Goal: Task Accomplishment & Management: Complete application form

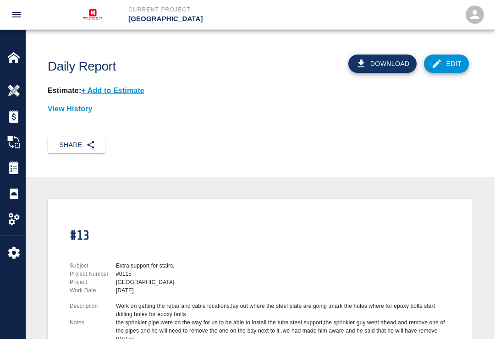
click at [2, 191] on div "Daily Reports" at bounding box center [12, 194] width 25 height 26
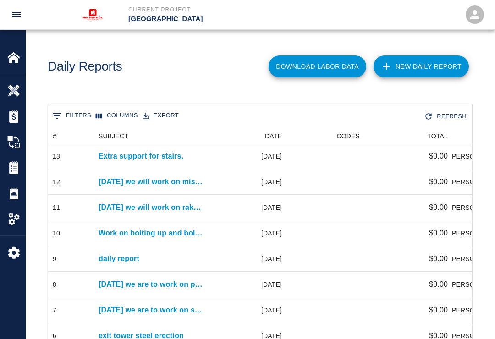
scroll to position [0, 0]
click at [417, 63] on link "New Daily Report" at bounding box center [421, 66] width 95 height 22
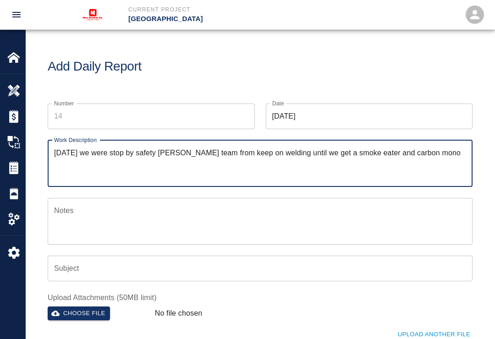
click at [218, 314] on div "No file chosen" at bounding box center [276, 312] width 250 height 18
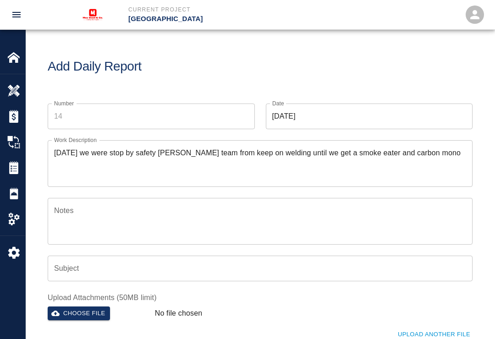
click at [421, 150] on textarea "[DATE] we were stop by safety [PERSON_NAME] team from keep on welding until we …" at bounding box center [260, 164] width 412 height 32
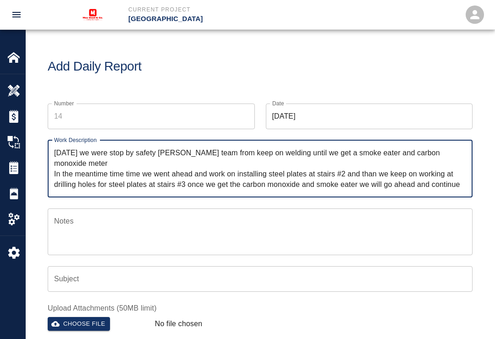
type textarea "[DATE] we were stop by safety [PERSON_NAME] team from keep on welding until we …"
click at [91, 226] on textarea "Notes" at bounding box center [260, 232] width 412 height 32
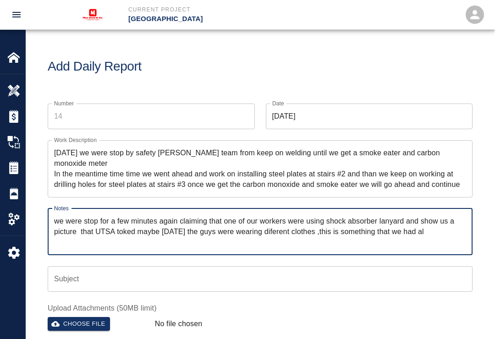
click at [333, 247] on textarea "we were stop for a few minutes again claiming that one of our workers were usin…" at bounding box center [260, 232] width 412 height 32
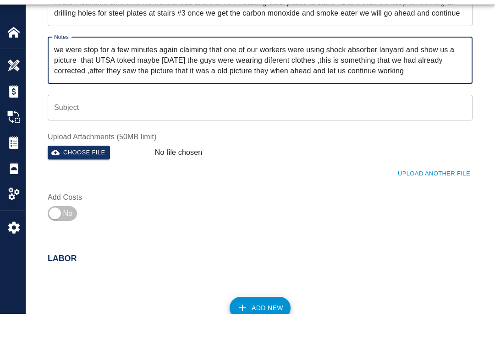
scroll to position [147, 0]
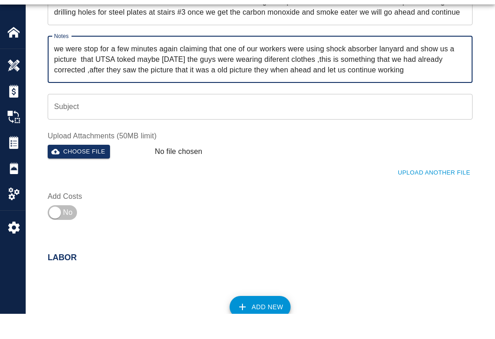
type textarea "we were stop for a few minutes again claiming that one of our workers were usin…"
click at [66, 170] on button "Choose file" at bounding box center [79, 177] width 62 height 14
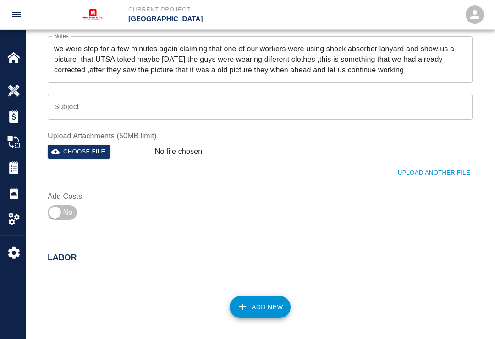
scroll to position [9, 0]
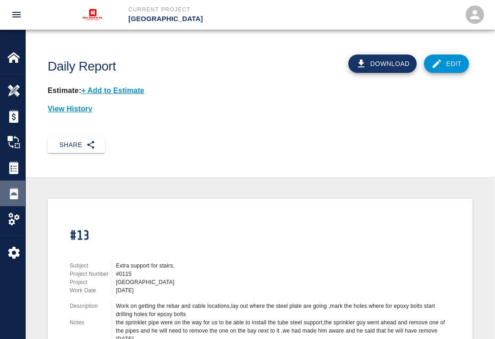
click at [15, 188] on img at bounding box center [13, 193] width 13 height 13
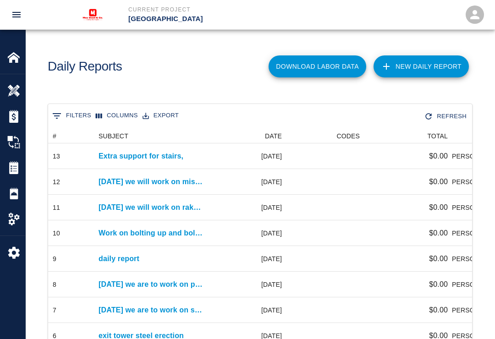
scroll to position [0, 0]
click at [417, 57] on link "New Daily Report" at bounding box center [421, 66] width 95 height 22
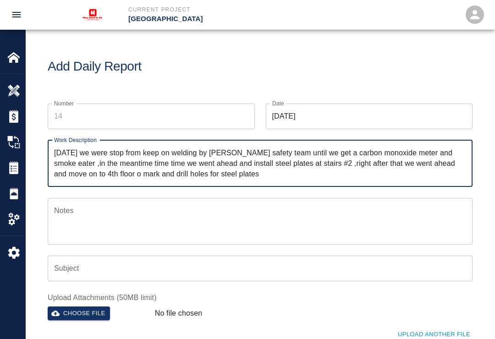
type textarea "[DATE] we were stop from keep on welding by [PERSON_NAME] safety team until we …"
click at [96, 218] on textarea "Notes" at bounding box center [260, 221] width 412 height 32
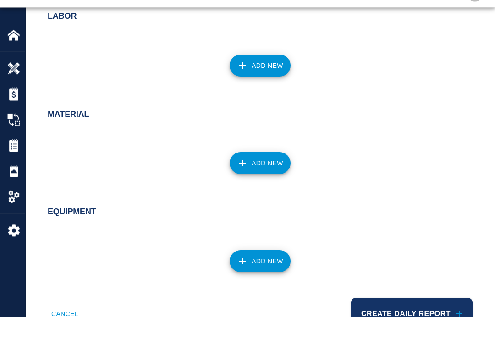
scroll to position [414, 0]
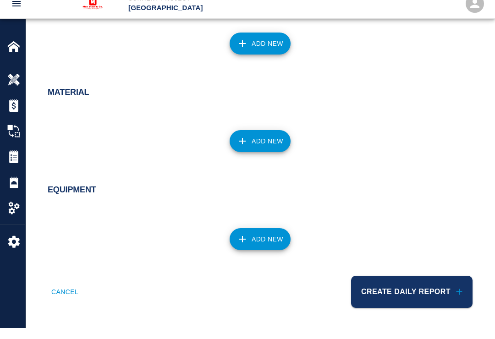
type textarea "righ after we got to 4th floor Turner safety stop us again because UTSAsend tha…"
click at [416, 287] on button "Create Daily Report" at bounding box center [411, 303] width 121 height 32
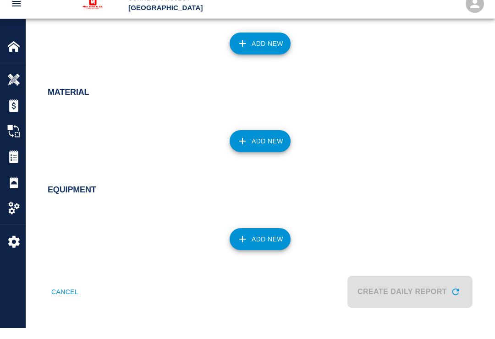
scroll to position [0, 0]
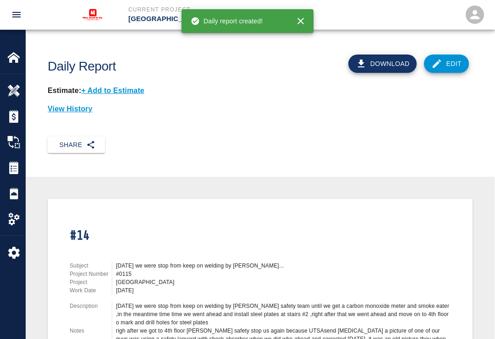
click at [73, 141] on button "Share" at bounding box center [76, 145] width 57 height 17
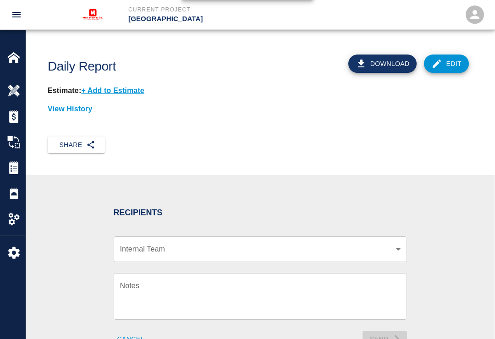
click at [383, 241] on div "​ Internal Team" at bounding box center [260, 250] width 293 height 26
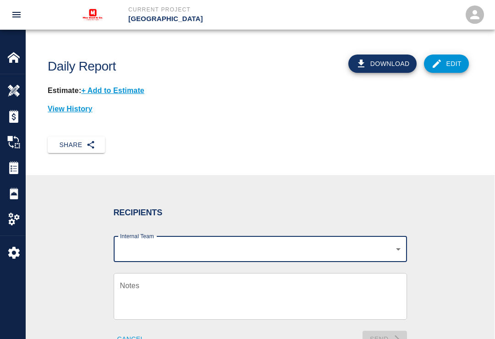
click at [400, 245] on body "Current Project Bay port entry Tower Home Bay port entry Tower Overview Estimat…" at bounding box center [247, 169] width 495 height 339
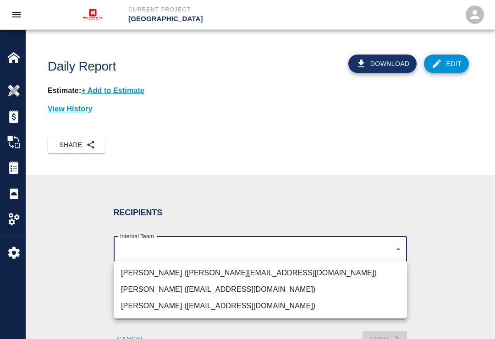
click at [238, 271] on li "Alfonso Guillen (aguillen@mxteel.com)" at bounding box center [260, 273] width 293 height 17
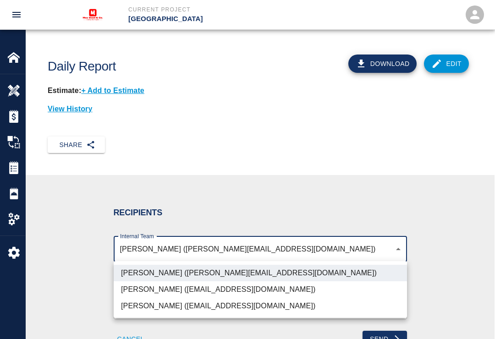
click at [237, 291] on li "Abner Estrada (aestrada@mxteel.com)" at bounding box center [260, 289] width 293 height 17
type input "07eacba4-e130-44c4-9c69-c3690451858b,3cd82a63-d1a0-48ed-aebf-f7abb83adf24"
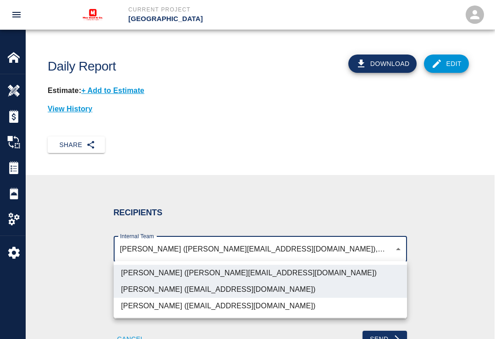
click at [14, 186] on div at bounding box center [247, 169] width 495 height 339
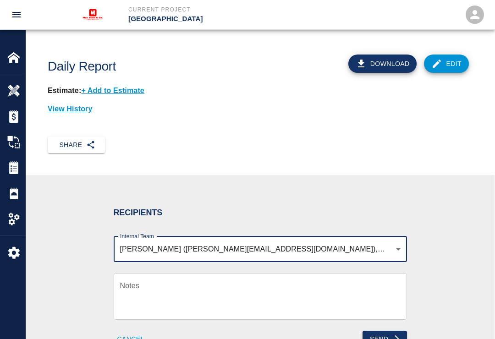
click at [7, 216] on img at bounding box center [13, 219] width 13 height 13
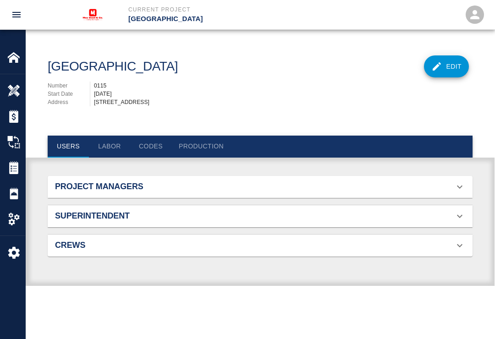
scroll to position [0, 0]
click at [13, 163] on img at bounding box center [13, 167] width 13 height 13
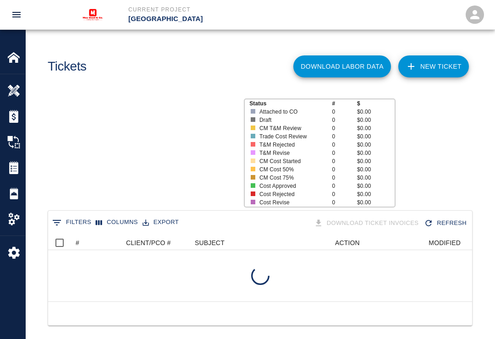
scroll to position [0, 0]
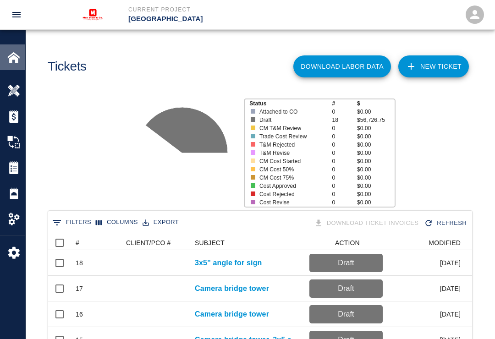
click at [18, 52] on img at bounding box center [13, 57] width 13 height 13
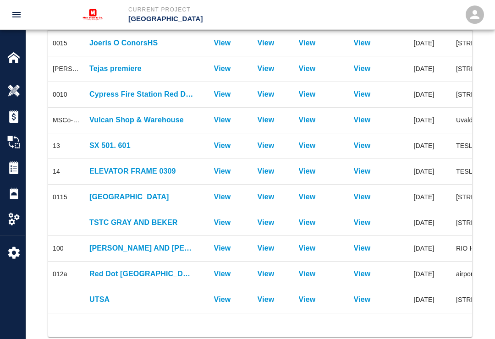
scroll to position [205, 0]
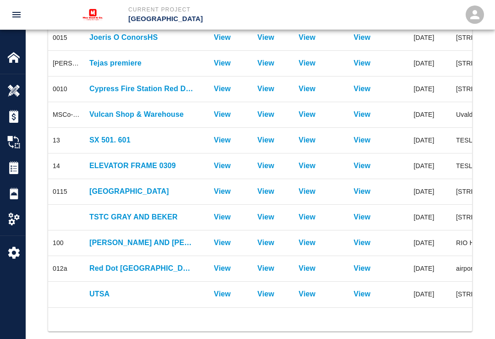
click at [153, 291] on p "UTSA" at bounding box center [141, 294] width 105 height 11
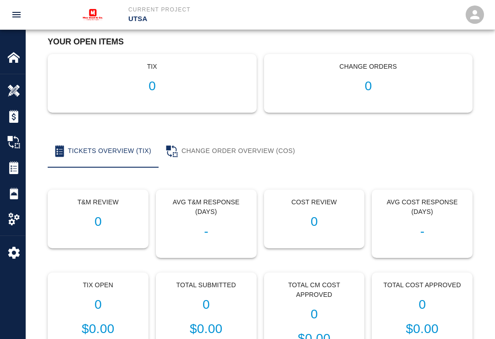
scroll to position [72, 0]
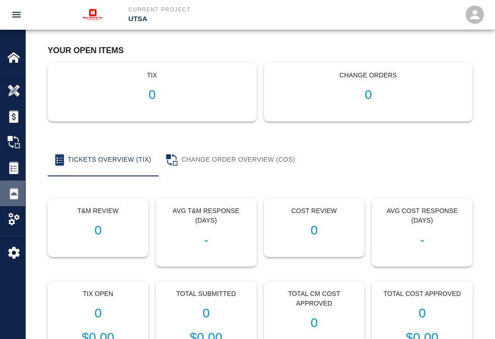
click at [11, 191] on img at bounding box center [13, 193] width 13 height 13
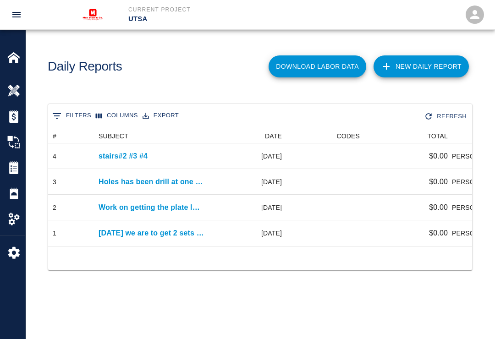
scroll to position [0, 0]
click at [431, 65] on link "New Daily Report" at bounding box center [421, 66] width 95 height 22
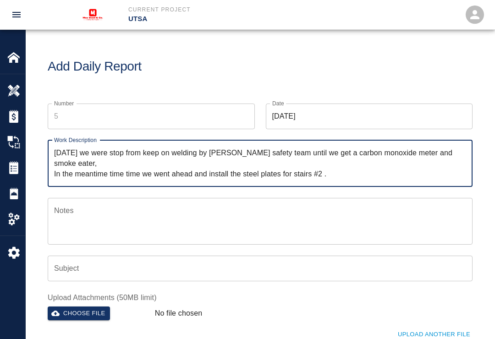
type textarea "Today we were stop from keep on welding by turner safety team until we get a ca…"
click at [88, 225] on textarea "Notes" at bounding box center [260, 221] width 412 height 32
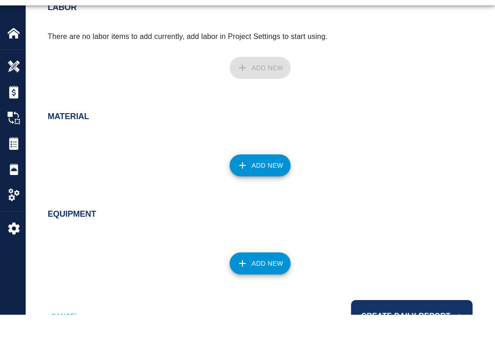
scroll to position [425, 0]
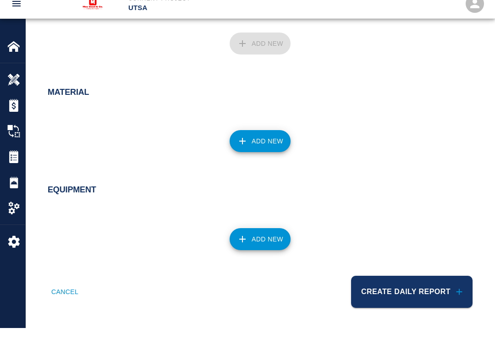
type textarea "when we got to the 4th floor turner safety team approached again about us using…"
click at [420, 287] on button "Create Daily Report" at bounding box center [411, 303] width 121 height 32
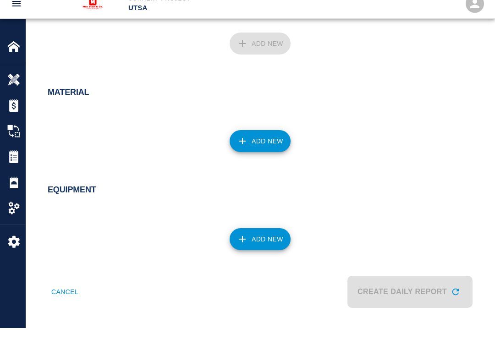
scroll to position [0, 0]
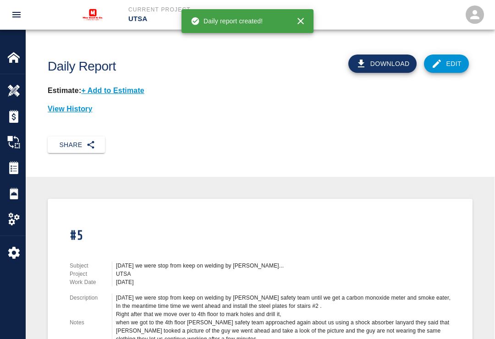
click at [69, 144] on button "Share" at bounding box center [76, 145] width 57 height 17
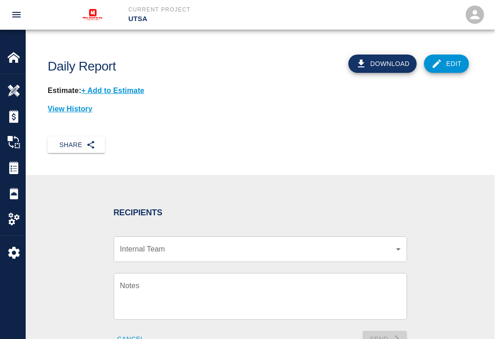
click at [396, 244] on body "Current Project UTSA Home UTSA Overview Estimates Change Orders Tickets Daily R…" at bounding box center [247, 169] width 495 height 339
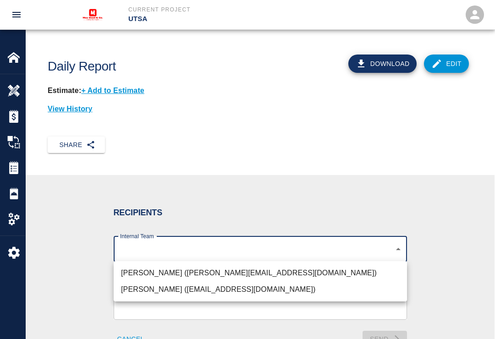
click at [231, 272] on li "Alfonso Guillen (aguillen@mxteel.com)" at bounding box center [260, 273] width 293 height 17
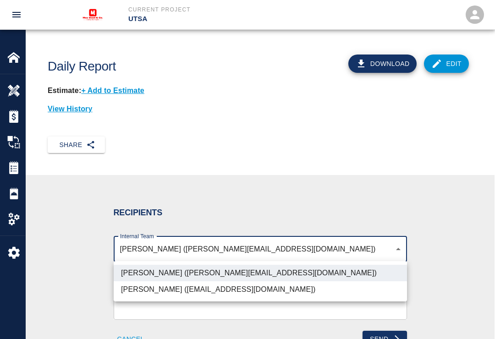
click at [246, 289] on li "Abner Estrada (aestrada@mxteel.com)" at bounding box center [260, 289] width 293 height 17
type input "07eacba4-e130-44c4-9c69-c3690451858b,3cd82a63-d1a0-48ed-aebf-f7abb83adf24"
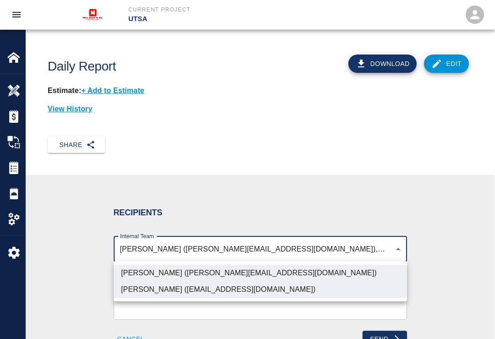
click at [386, 333] on div at bounding box center [247, 169] width 495 height 339
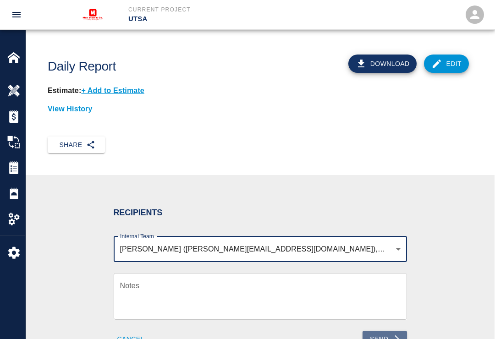
click at [389, 333] on button "Send" at bounding box center [385, 339] width 44 height 17
